Goal: Check status: Check status

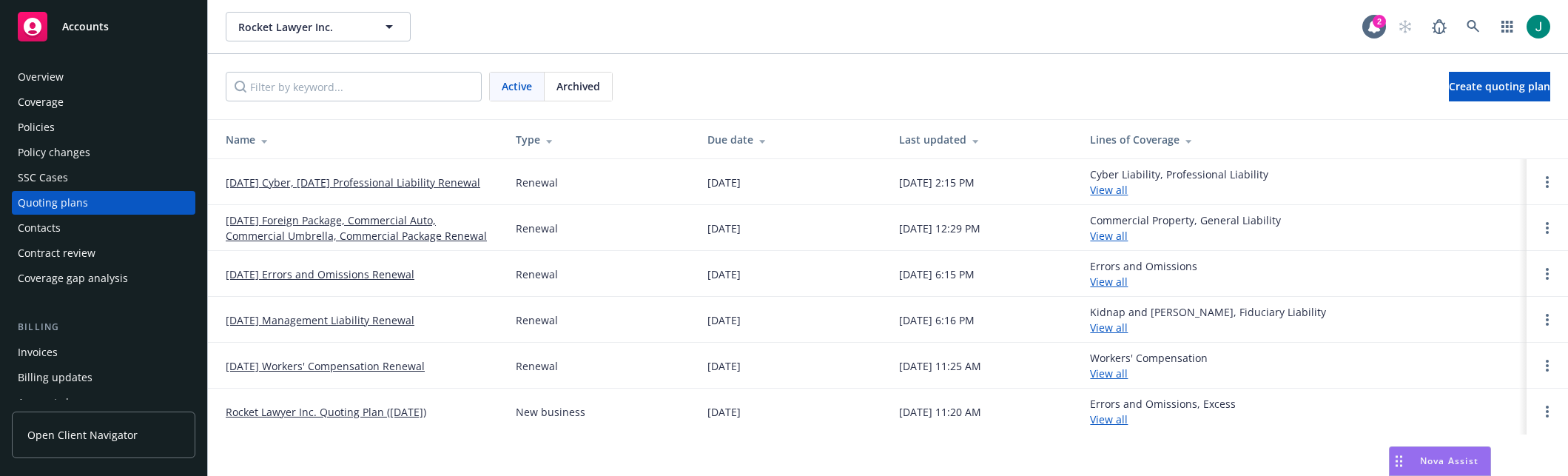
click at [39, 128] on div "Policies" at bounding box center [36, 127] width 37 height 24
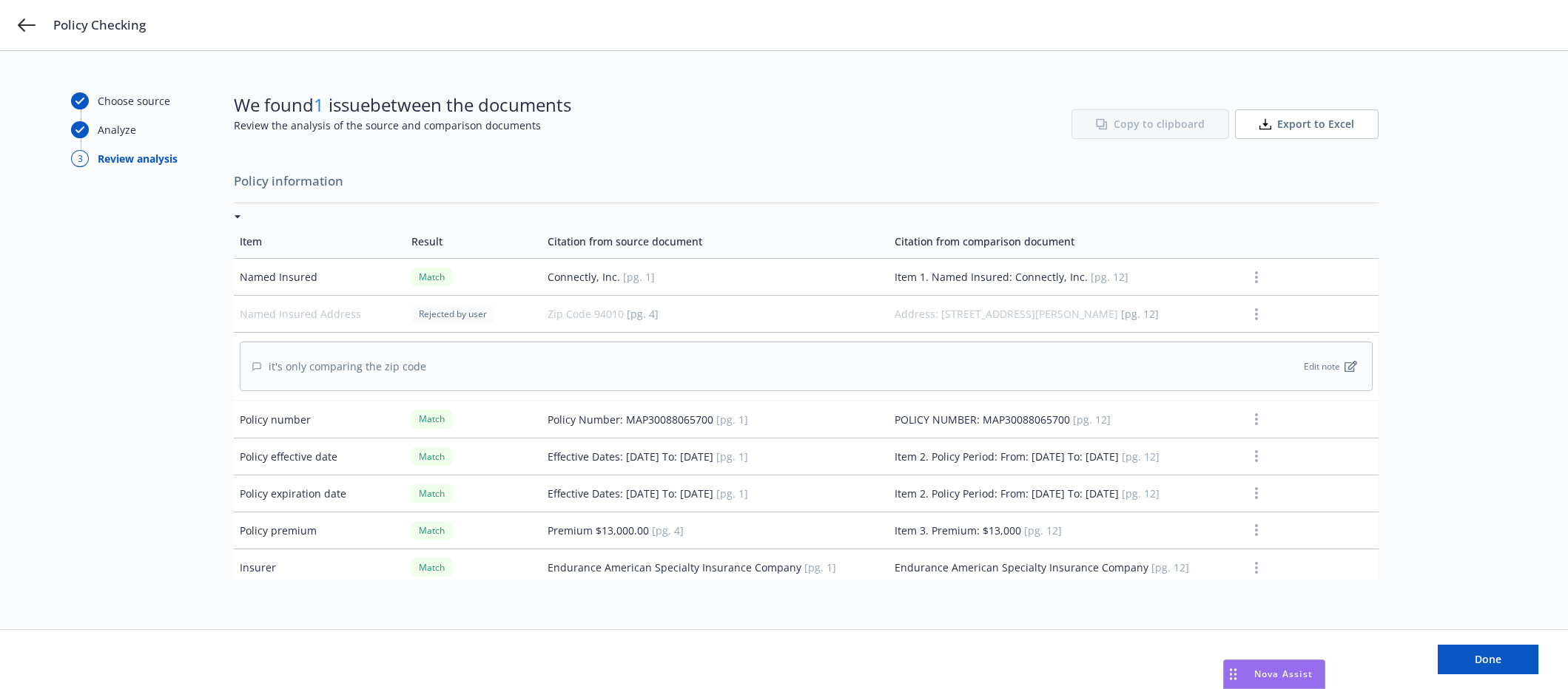
scroll to position [2289, 0]
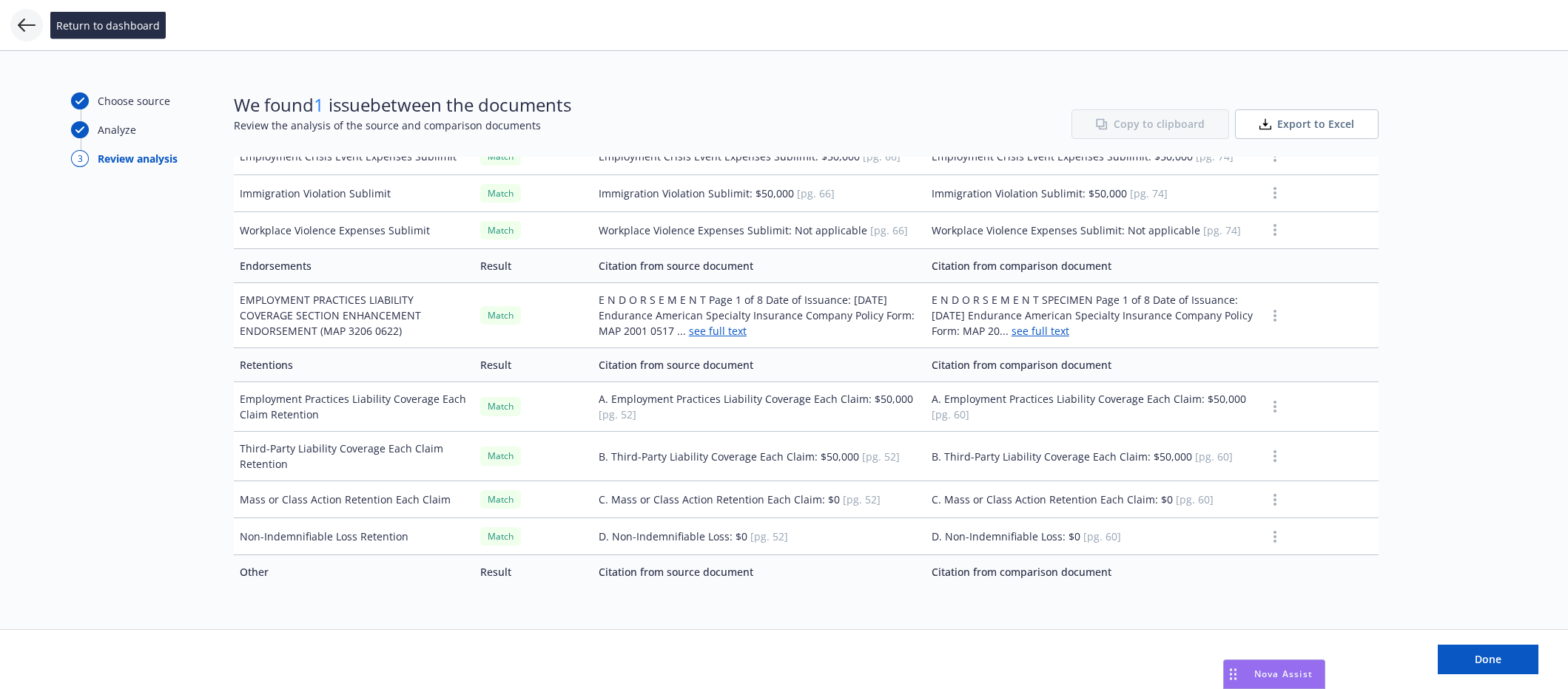
click at [30, 25] on icon at bounding box center [27, 25] width 18 height 13
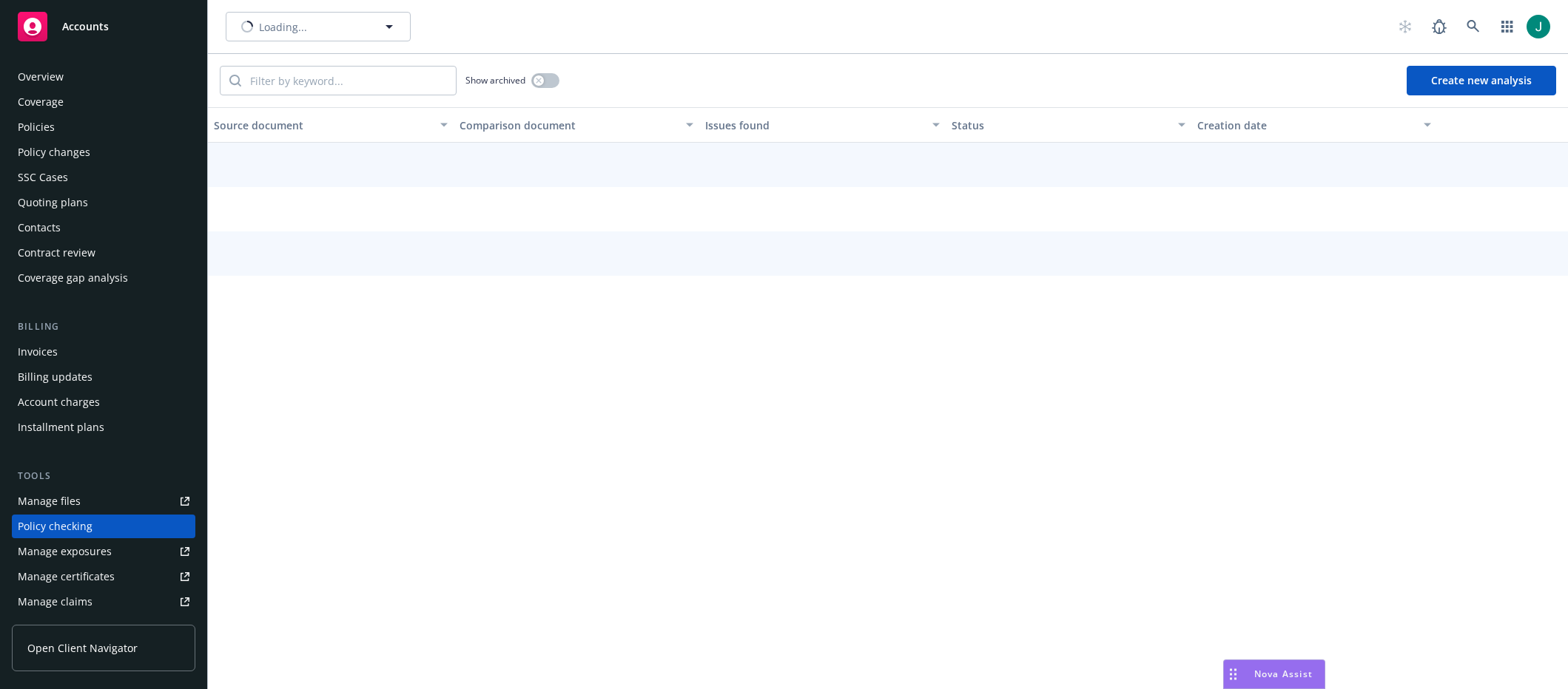
scroll to position [158, 0]
